Goal: Transaction & Acquisition: Book appointment/travel/reservation

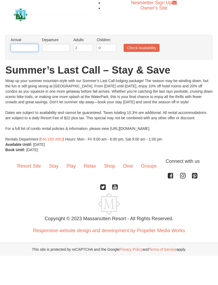
click at [27, 49] on input "text" at bounding box center [25, 48] width 28 height 8
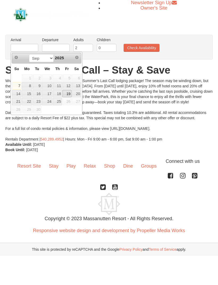
click at [70, 94] on link "19" at bounding box center [66, 93] width 9 height 7
type input "[DATE]"
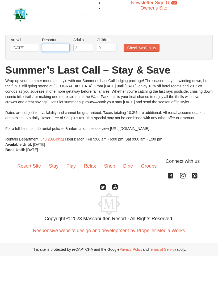
click at [59, 48] on input "text" at bounding box center [56, 48] width 28 height 8
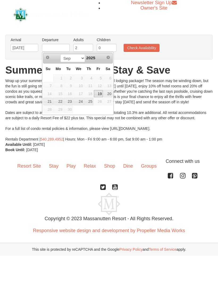
click at [45, 104] on link "21" at bounding box center [47, 101] width 9 height 7
type input "[DATE]"
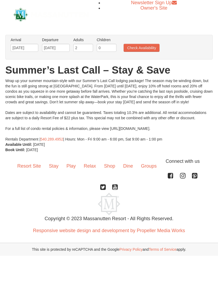
click at [150, 49] on button "Check Availability" at bounding box center [141, 48] width 36 height 8
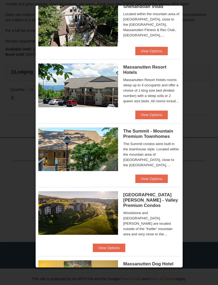
scroll to position [128, 0]
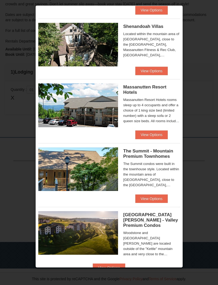
click at [151, 135] on button "View Options" at bounding box center [151, 134] width 32 height 8
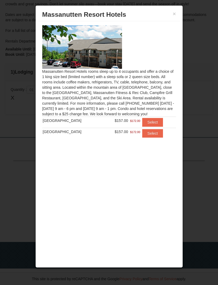
click at [82, 52] on img at bounding box center [82, 47] width 80 height 44
click at [84, 46] on img at bounding box center [82, 47] width 80 height 44
click at [175, 16] on button "×" at bounding box center [174, 13] width 3 height 5
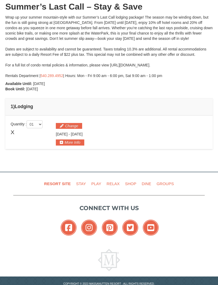
scroll to position [0, 0]
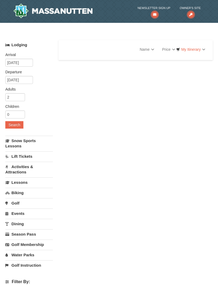
select select "9"
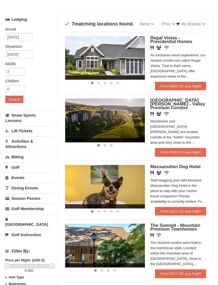
scroll to position [26, 0]
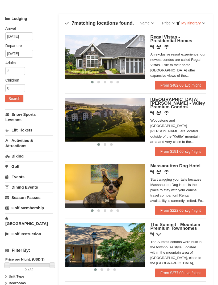
click at [98, 64] on img at bounding box center [105, 57] width 80 height 44
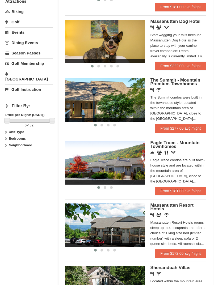
scroll to position [171, 0]
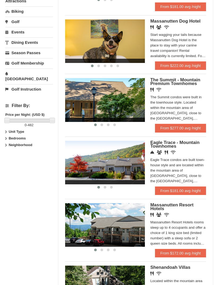
click at [82, 90] on img at bounding box center [105, 100] width 80 height 44
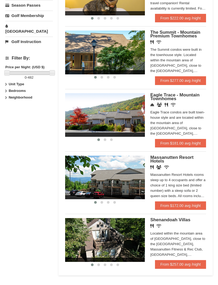
scroll to position [299, 0]
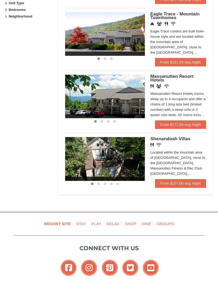
click at [131, 92] on img at bounding box center [105, 97] width 80 height 44
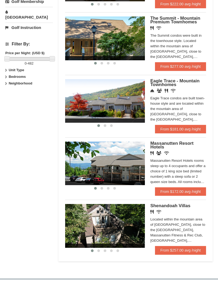
scroll to position [231, 0]
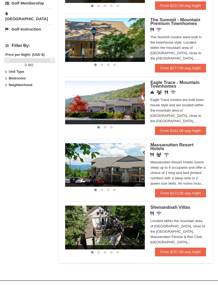
click at [96, 101] on img at bounding box center [105, 103] width 80 height 44
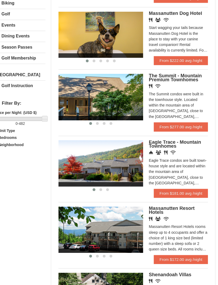
scroll to position [179, 0]
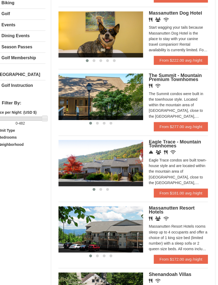
click at [124, 217] on img at bounding box center [105, 217] width 80 height 44
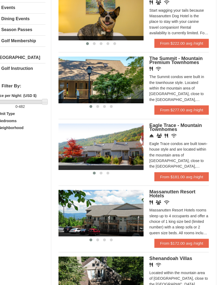
click at [104, 133] on img at bounding box center [105, 155] width 80 height 44
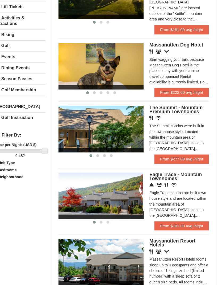
scroll to position [148, 0]
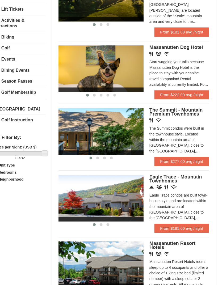
click at [116, 125] on img at bounding box center [105, 123] width 80 height 44
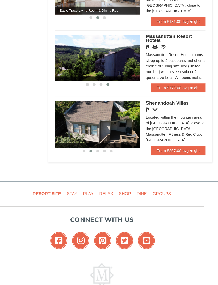
scroll to position [340, 0]
click at [161, 118] on div "Located within the mountain area of Massanutten, close to the Mountain Greens G…" at bounding box center [178, 122] width 56 height 27
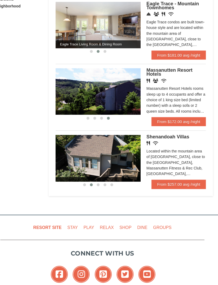
scroll to position [309, 0]
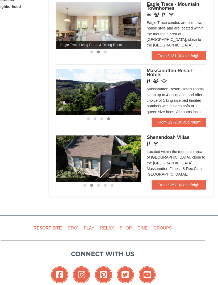
click at [165, 93] on div "Massanutten Resort Hotels rooms sleep up to 4 occupants and offer a choice of 1…" at bounding box center [178, 94] width 56 height 27
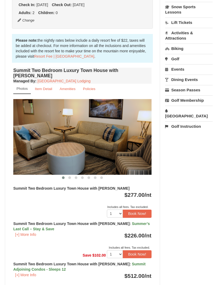
scroll to position [142, 0]
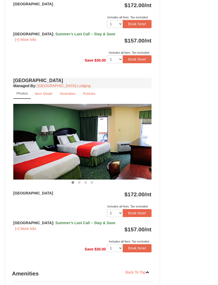
scroll to position [328, 0]
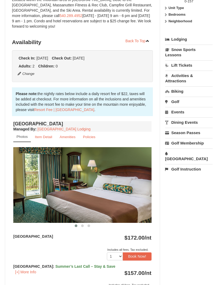
scroll to position [98, 0]
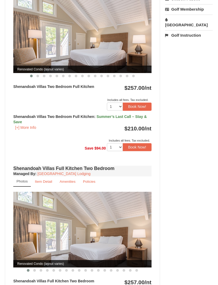
scroll to position [231, 0]
